Goal: Find specific page/section: Find specific page/section

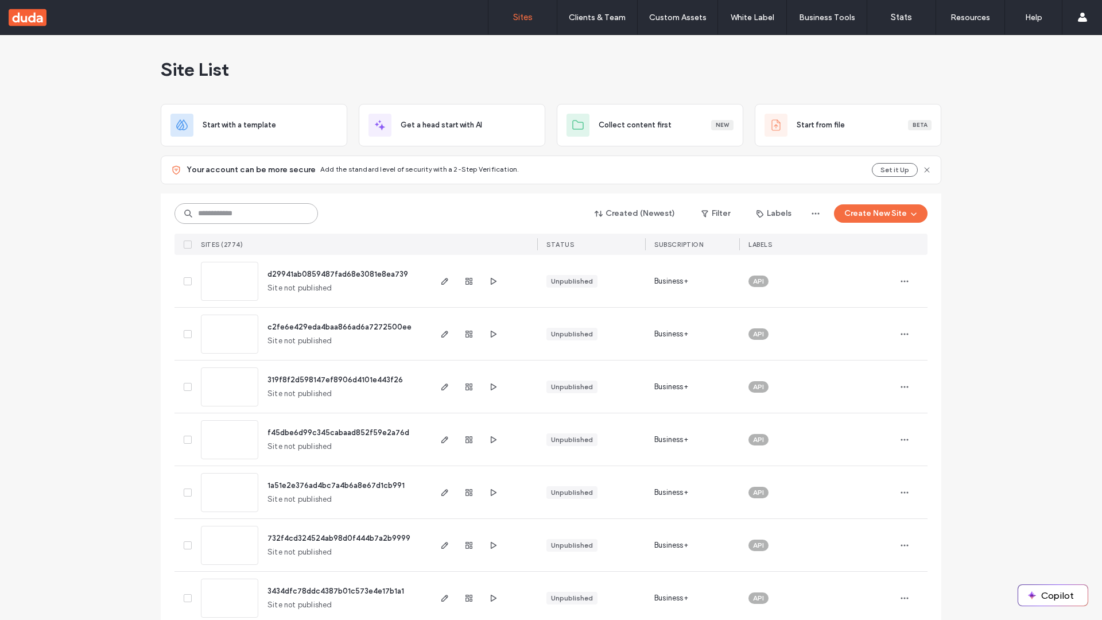
click at [242, 213] on input at bounding box center [245, 213] width 143 height 21
type input "**********"
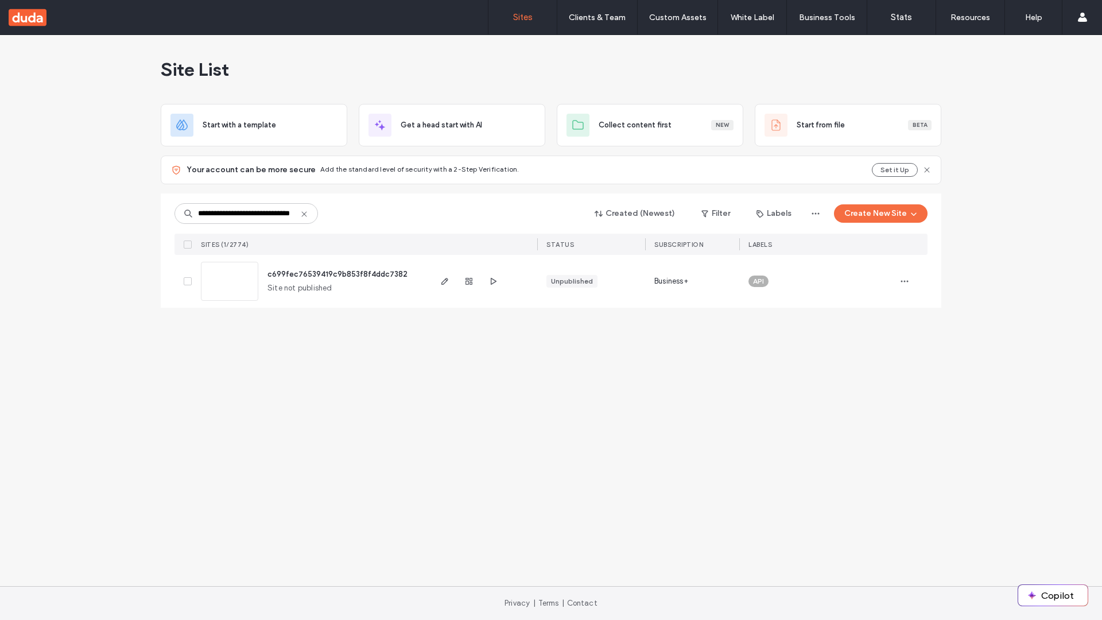
click at [338, 274] on span "c699fec76539419c9b853f8f4ddc7382" at bounding box center [337, 274] width 140 height 9
